Goal: Task Accomplishment & Management: Manage account settings

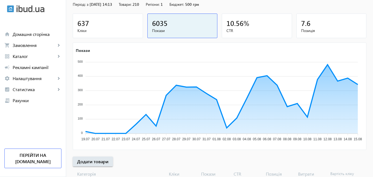
scroll to position [55, 0]
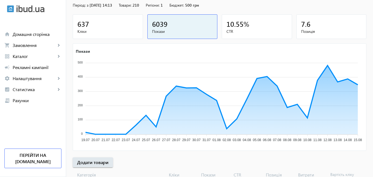
scroll to position [55, 0]
